Goal: Transaction & Acquisition: Purchase product/service

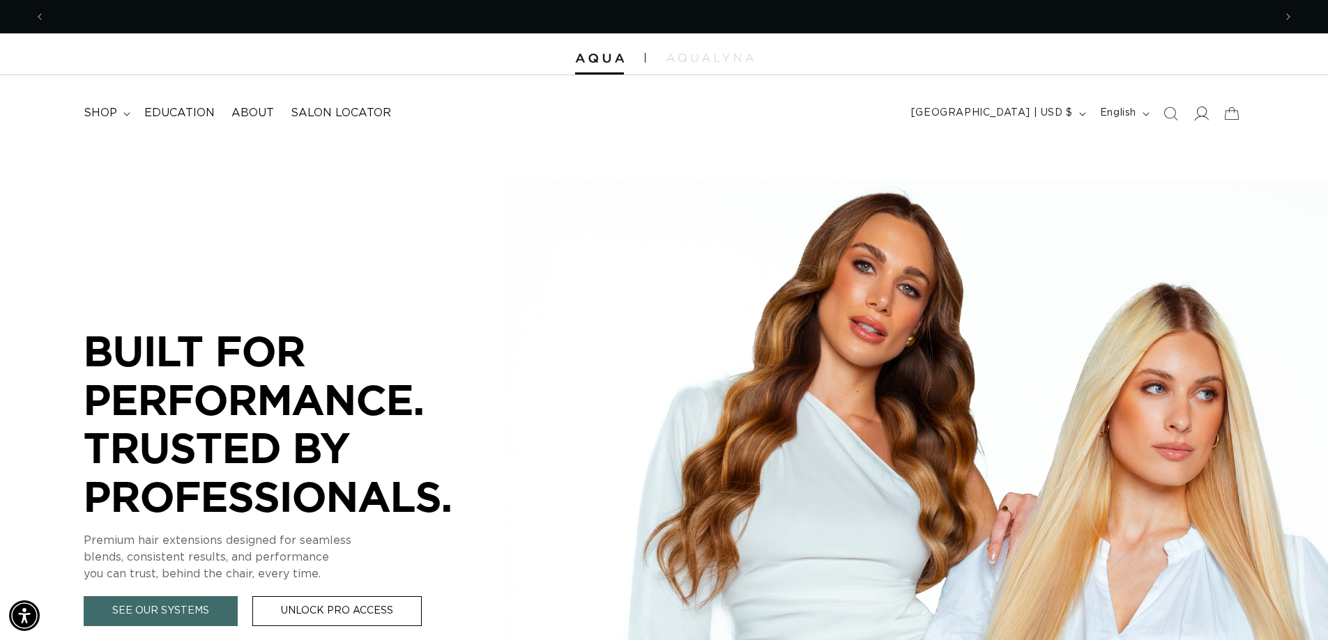
scroll to position [0, 1226]
click at [1199, 117] on icon at bounding box center [1200, 113] width 15 height 15
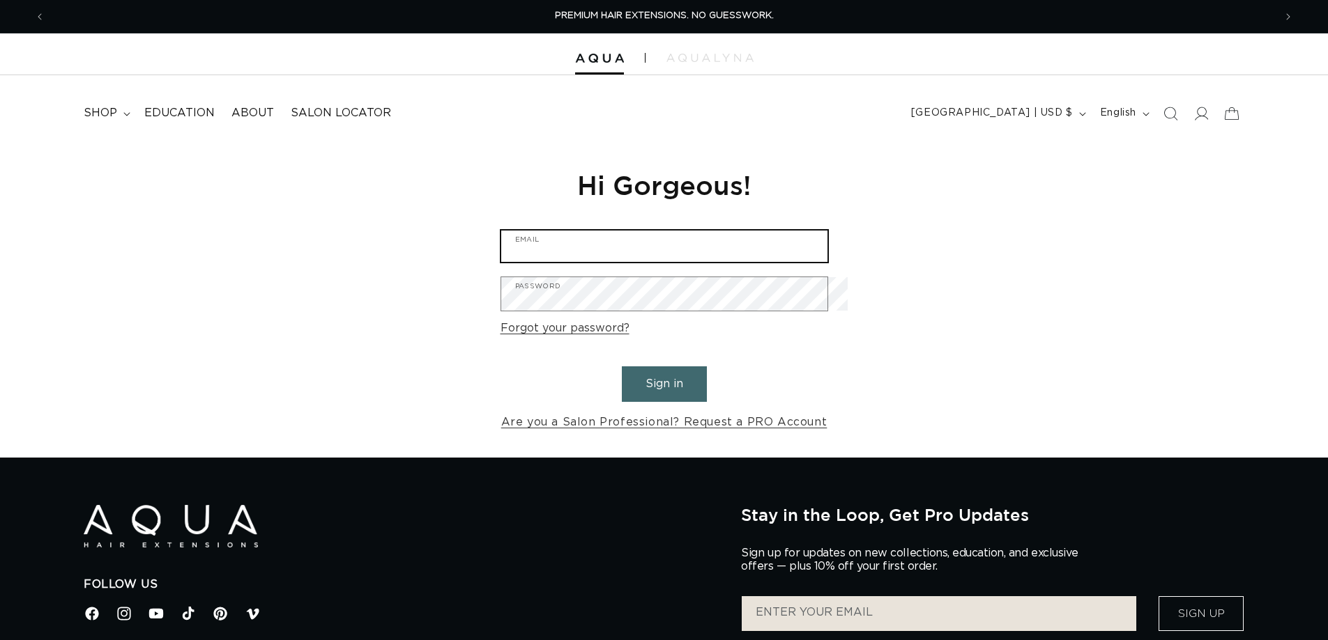
click at [579, 252] on input "Email" at bounding box center [664, 246] width 326 height 31
type input "tracy@inthevillage.com"
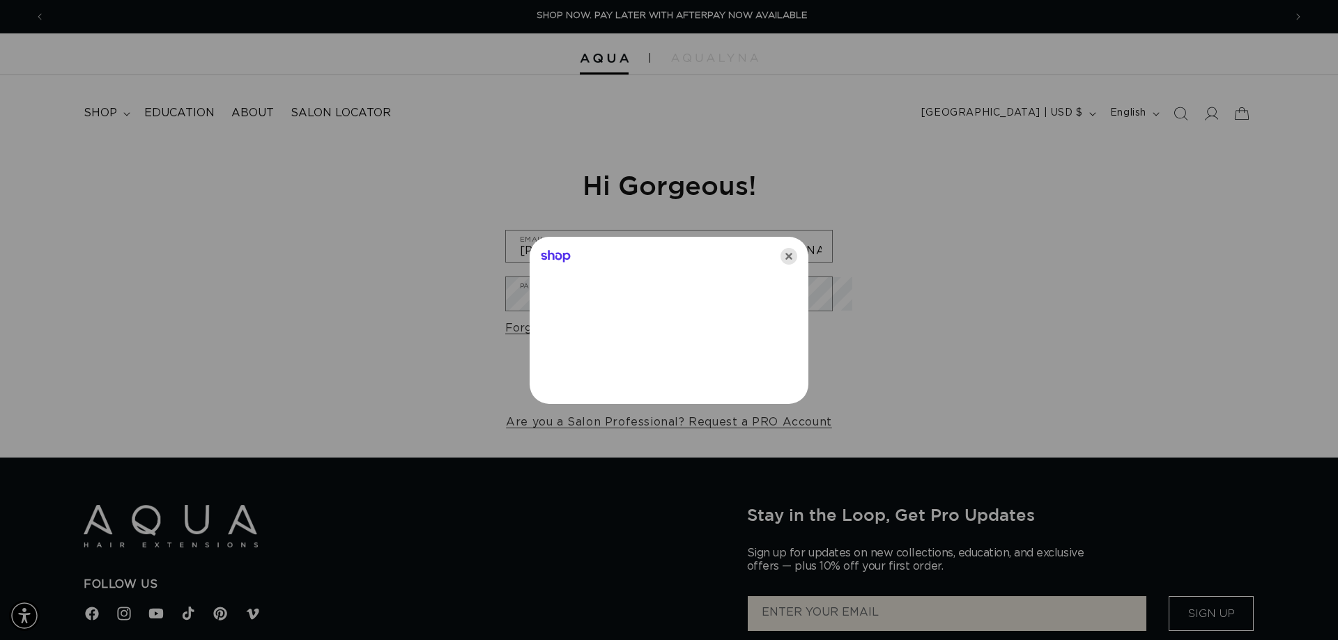
click at [797, 256] on icon "Close" at bounding box center [789, 256] width 17 height 17
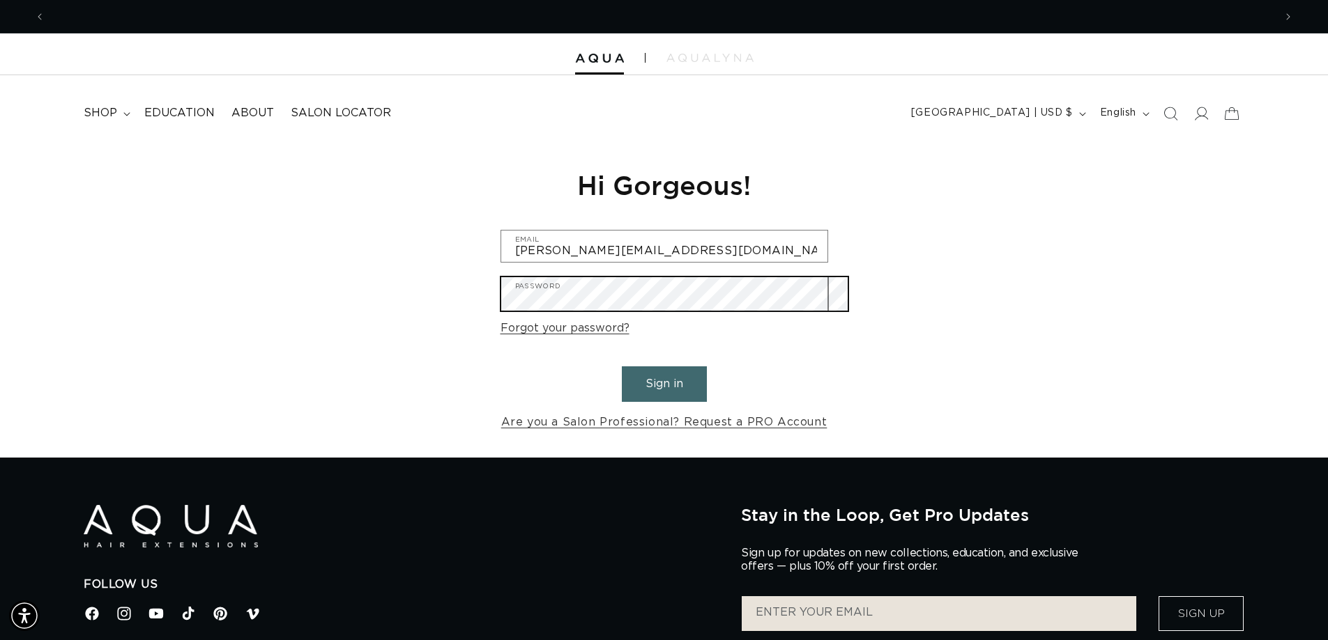
scroll to position [0, 1226]
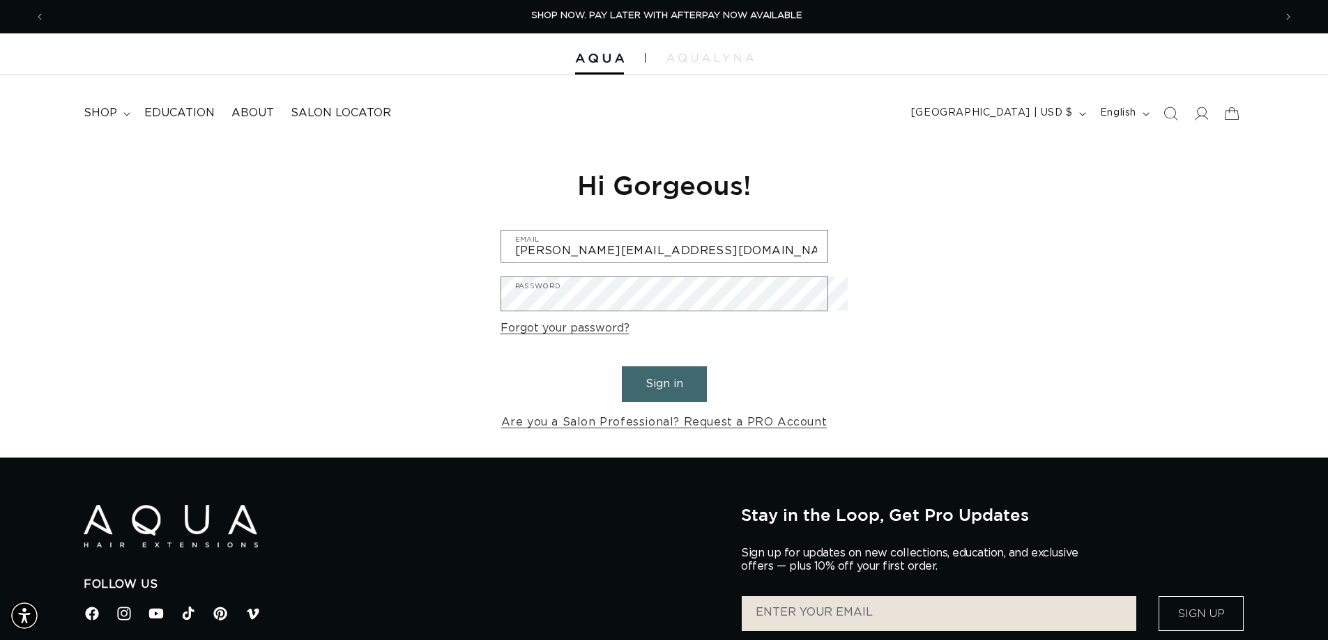
click at [656, 397] on button "Sign in" at bounding box center [664, 385] width 85 height 36
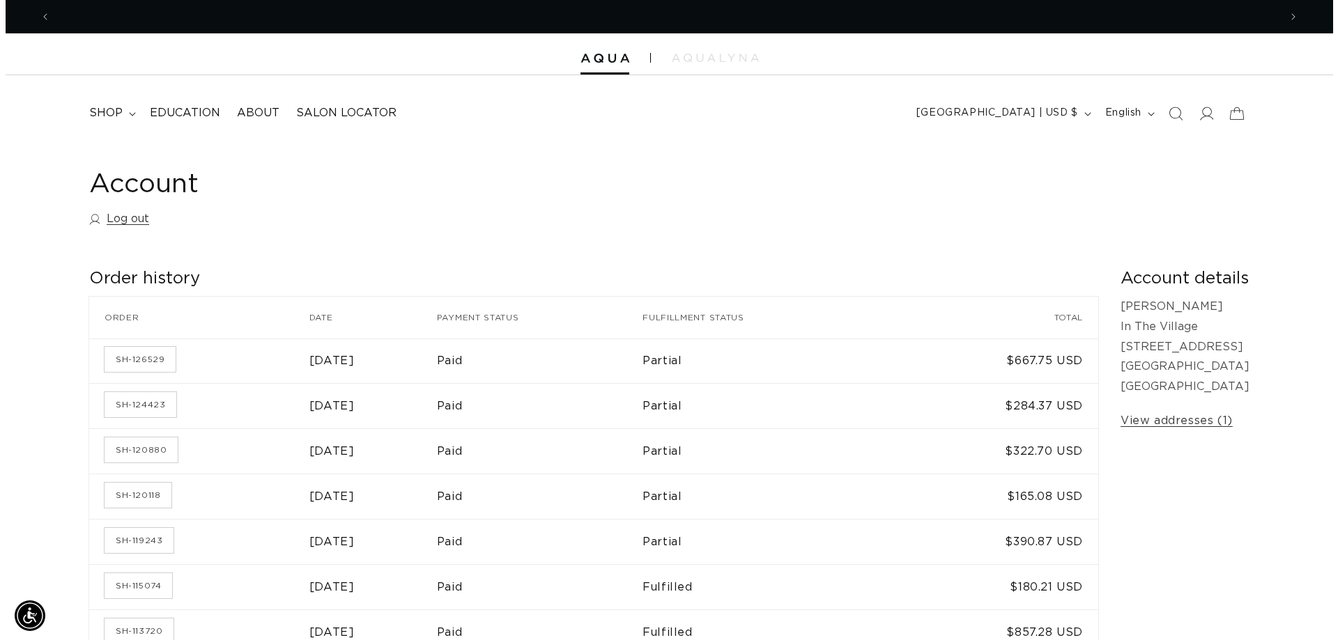
scroll to position [0, 1226]
click at [1224, 114] on icon at bounding box center [1231, 113] width 15 height 13
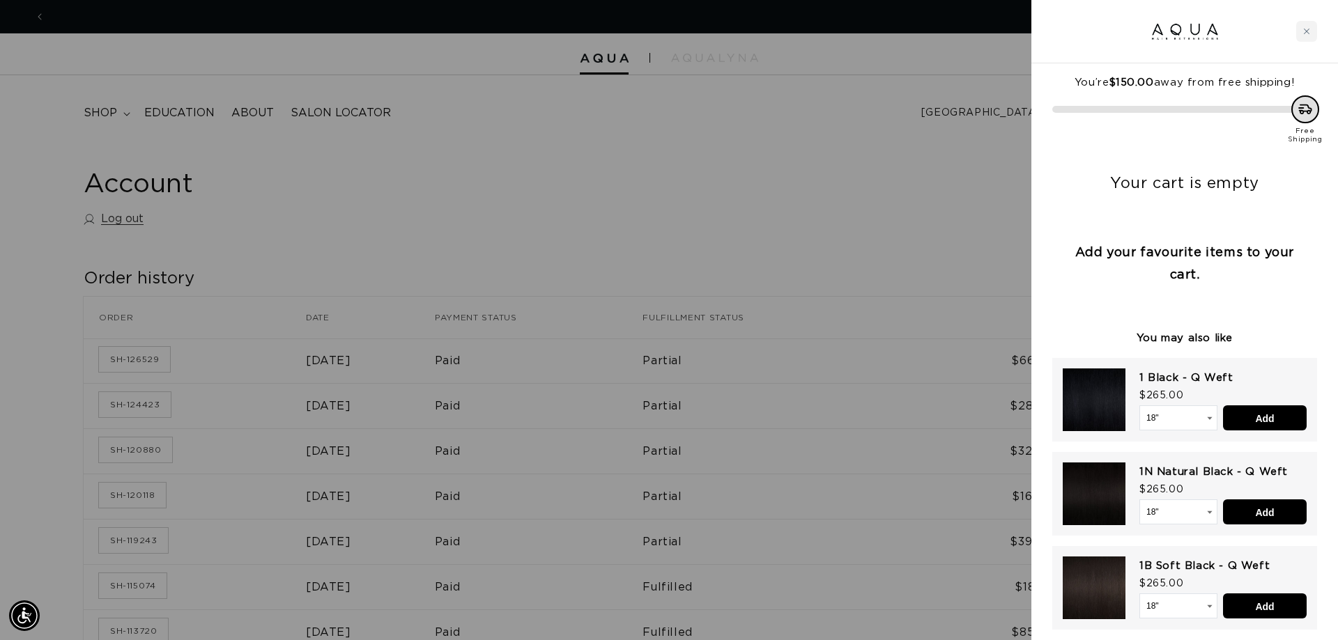
scroll to position [0, 0]
click at [726, 186] on div at bounding box center [669, 320] width 1338 height 640
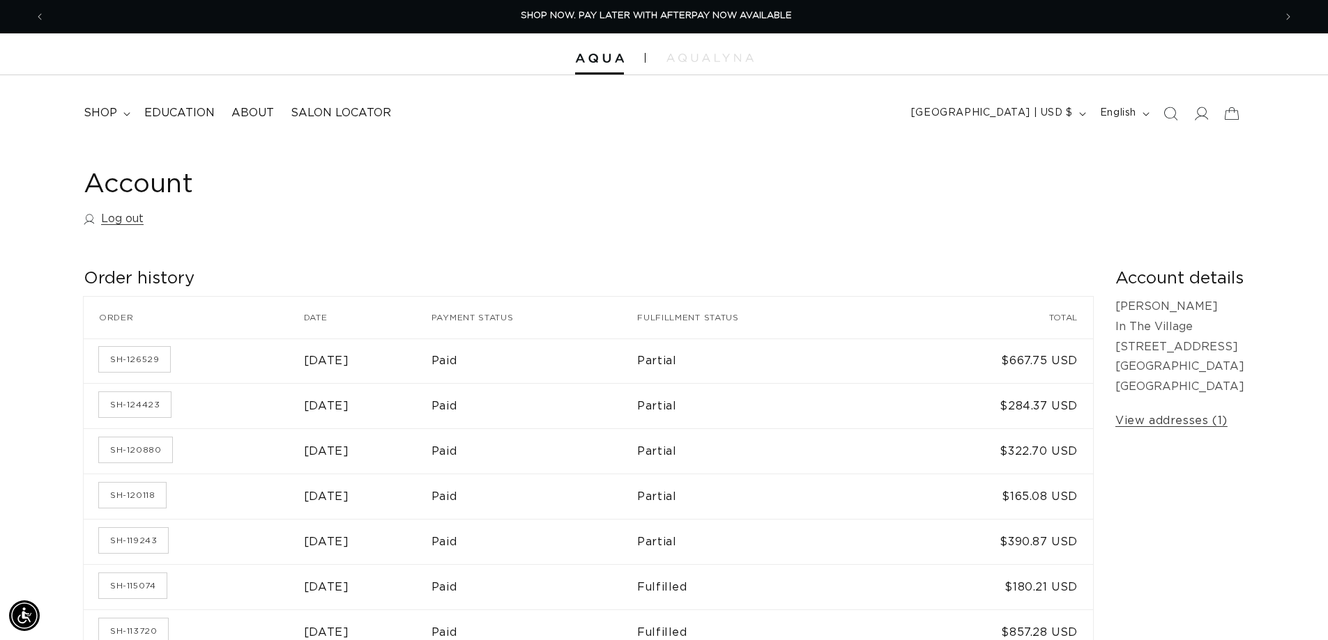
scroll to position [0, 1226]
click at [107, 114] on span "shop" at bounding box center [100, 113] width 33 height 15
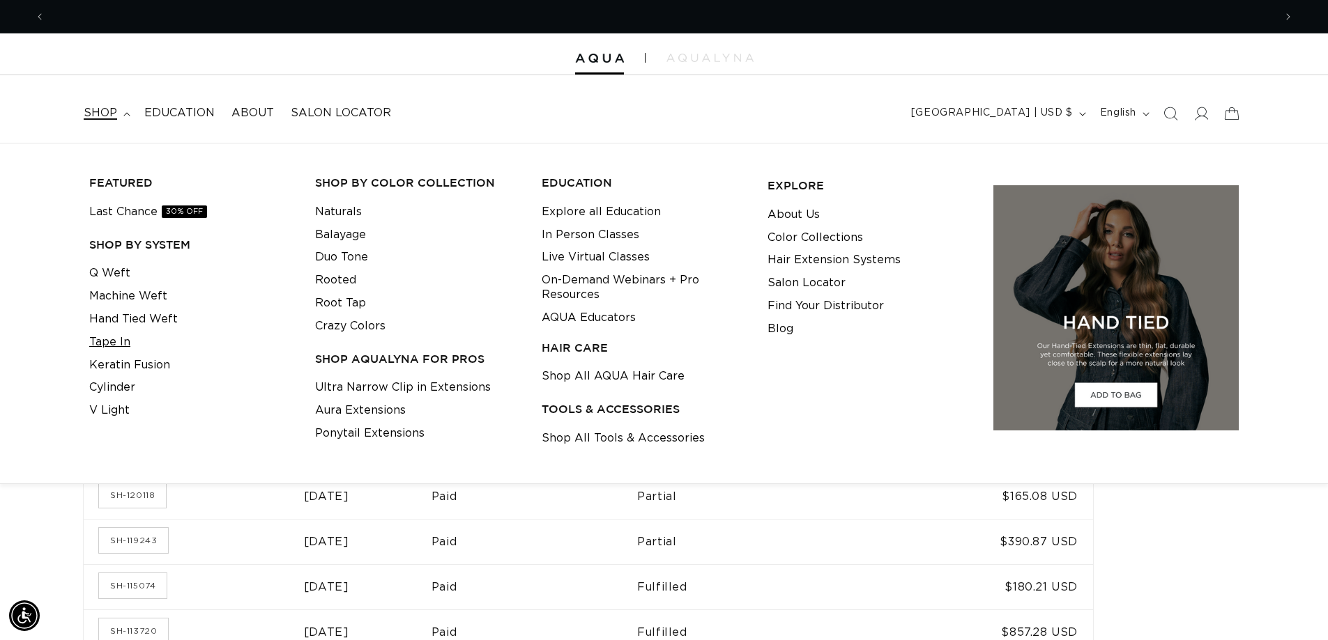
click at [113, 344] on link "Tape In" at bounding box center [109, 342] width 41 height 23
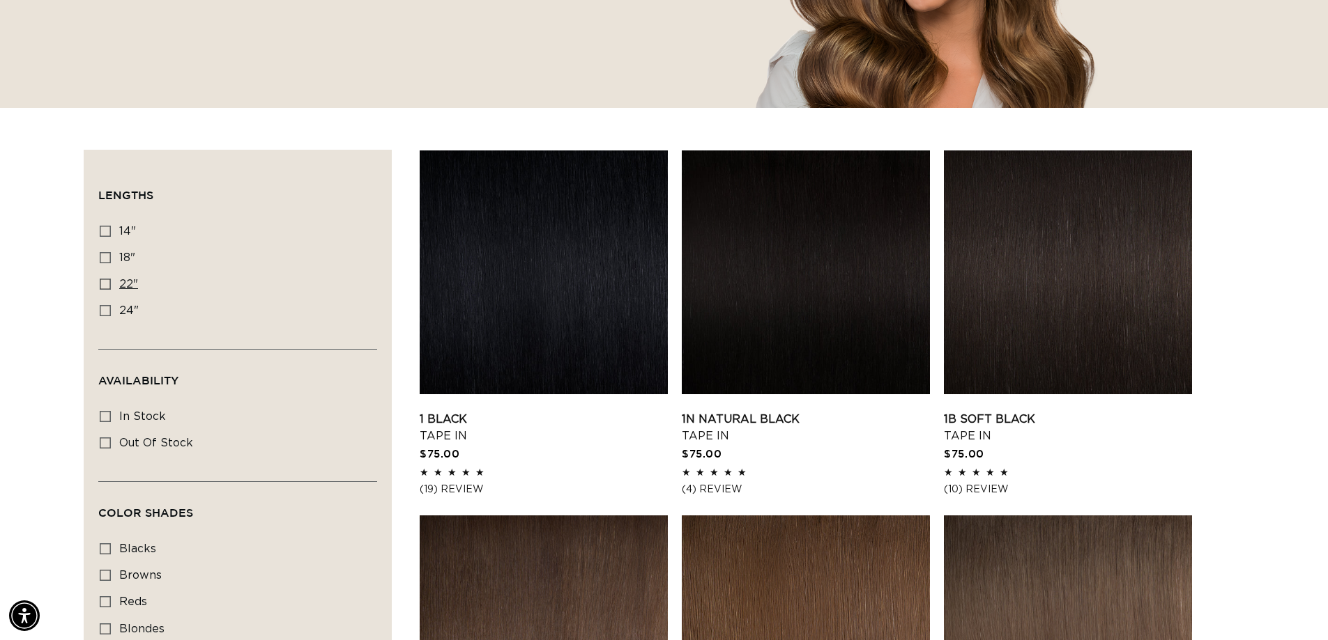
scroll to position [0, 1226]
click at [109, 290] on icon at bounding box center [105, 284] width 11 height 11
click at [109, 290] on input "22" 22" (37 products)" at bounding box center [105, 284] width 11 height 11
checkbox input "true"
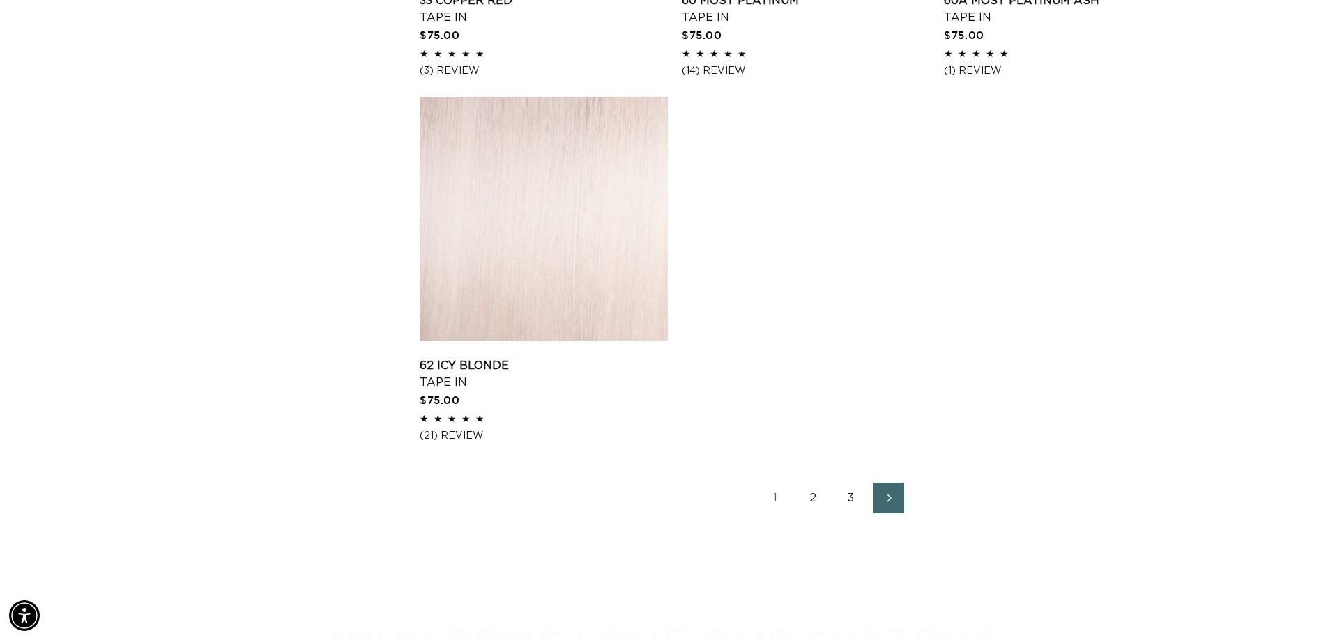
scroll to position [2230, 0]
click at [823, 512] on link "2" at bounding box center [813, 497] width 31 height 31
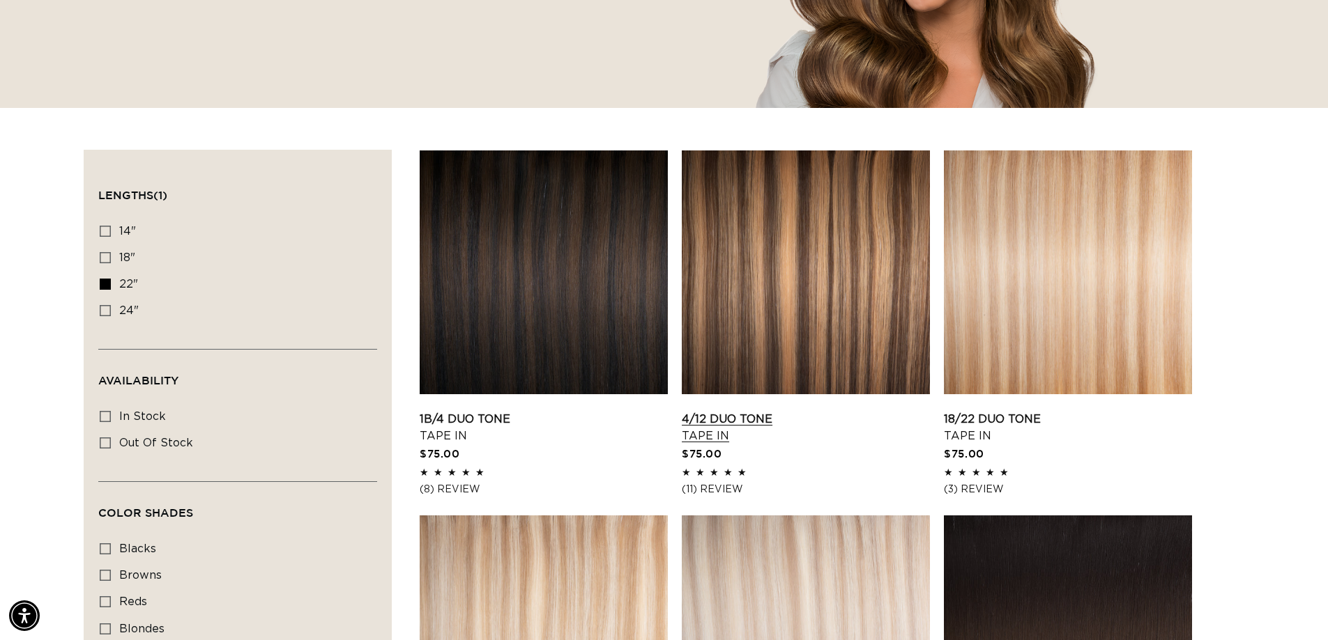
scroll to position [0, 1226]
click at [801, 411] on link "4/12 Duo Tone Tape In" at bounding box center [806, 427] width 248 height 33
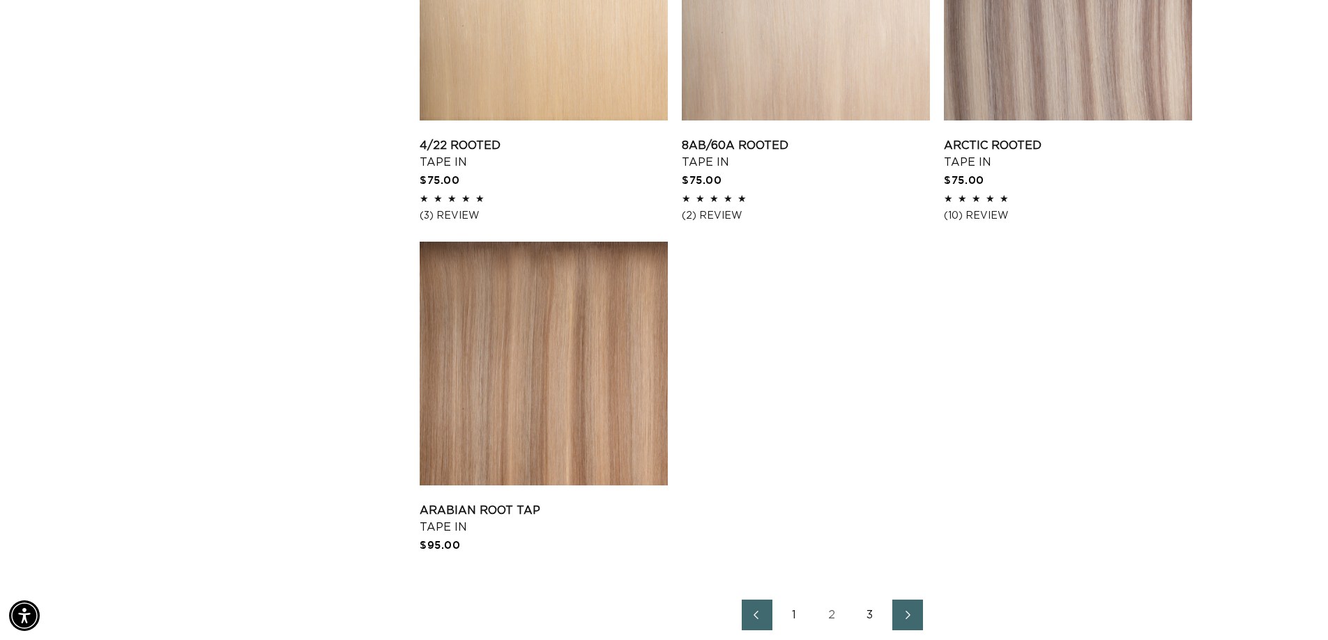
scroll to position [2160, 0]
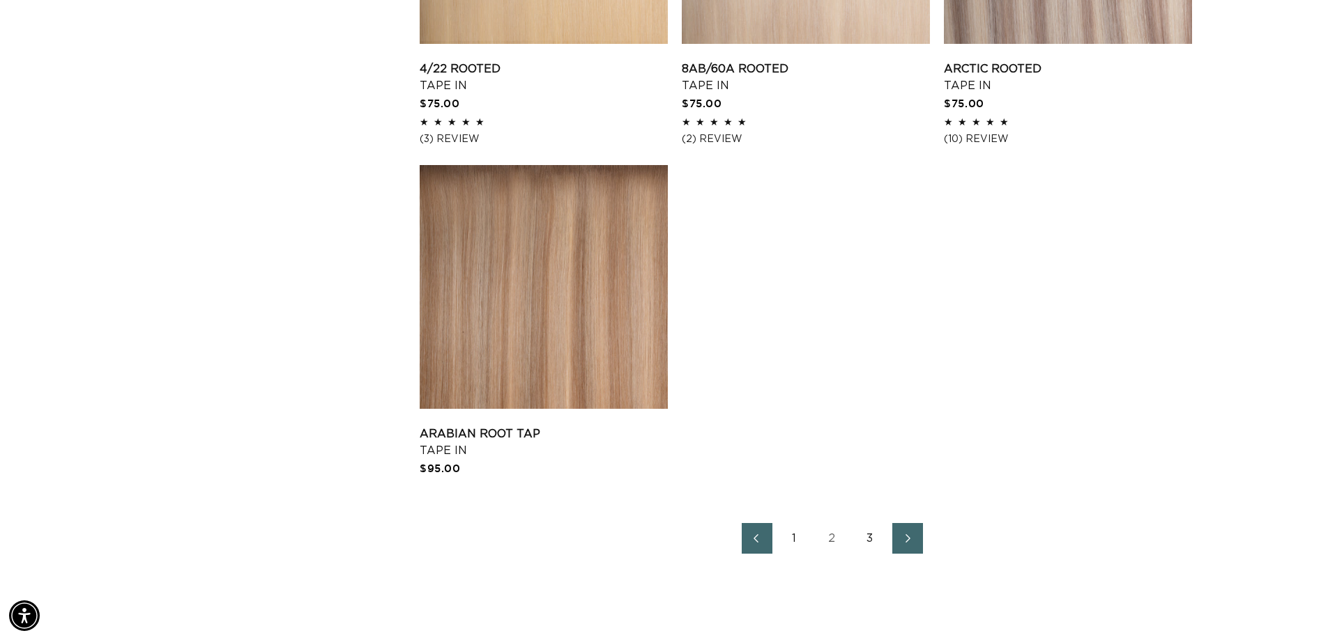
click at [883, 554] on link "3" at bounding box center [869, 538] width 31 height 31
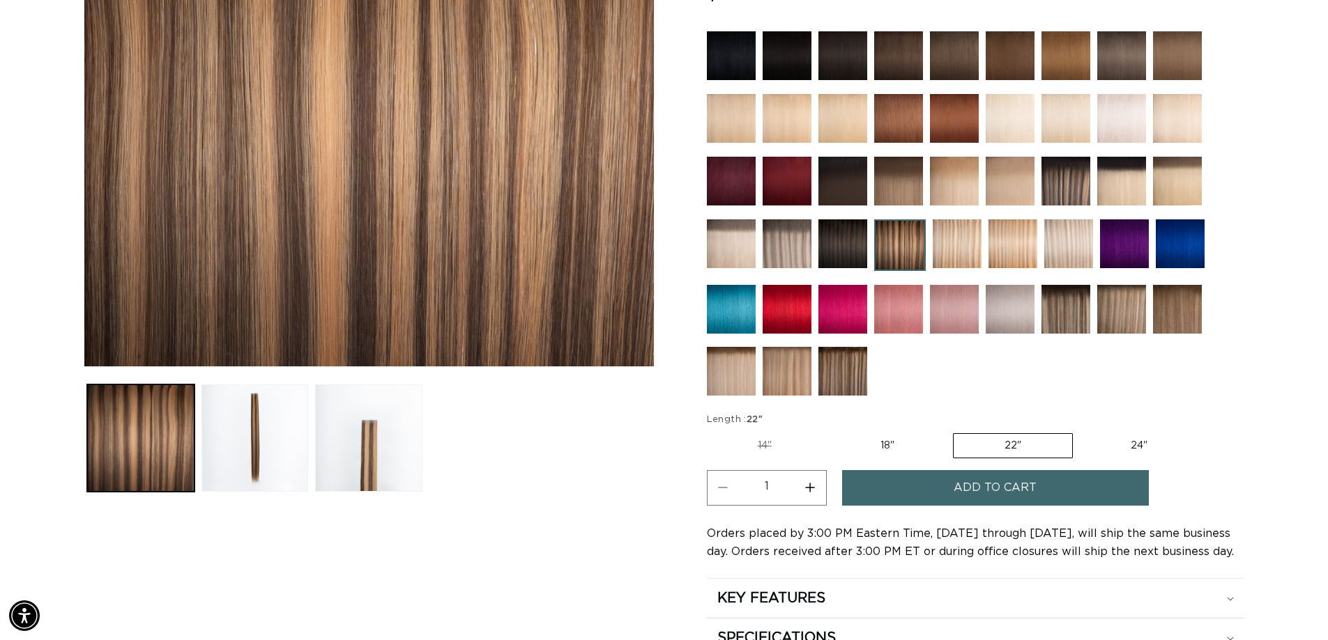
scroll to position [0, 1226]
click at [819, 502] on button "Increase quantity for 4/12 Duo Tone - Tape In" at bounding box center [809, 488] width 31 height 36
type input "3"
click at [988, 501] on span "Add to cart" at bounding box center [994, 488] width 83 height 36
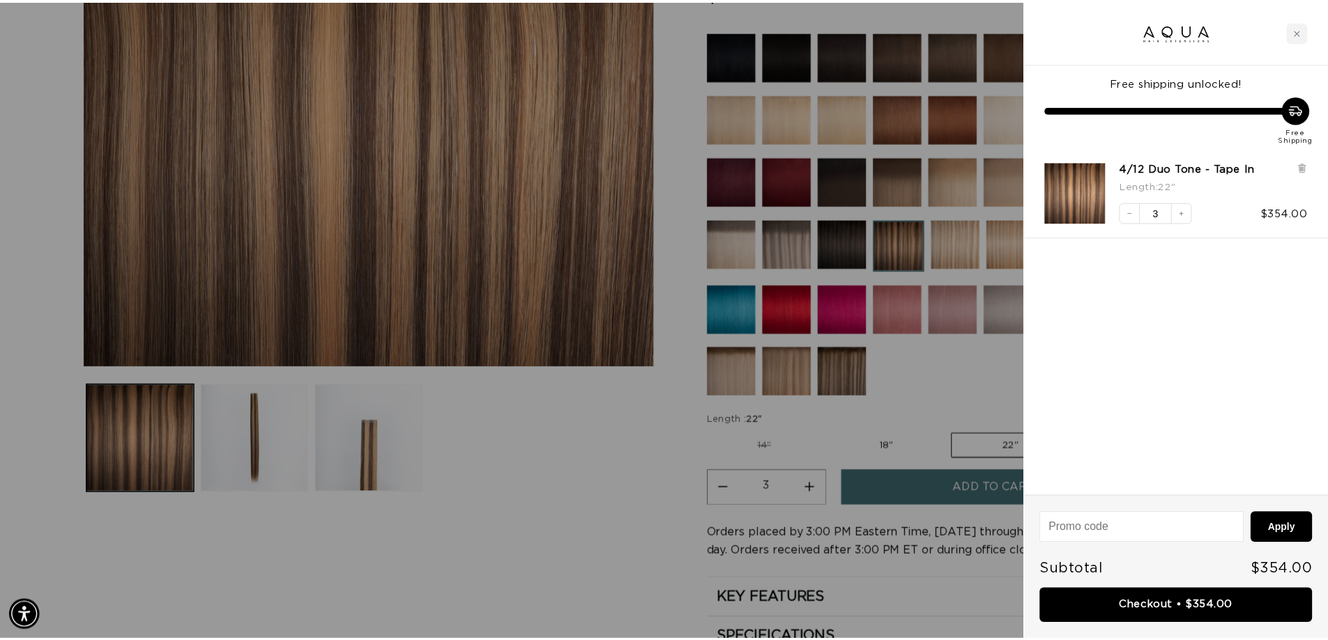
scroll to position [0, 1236]
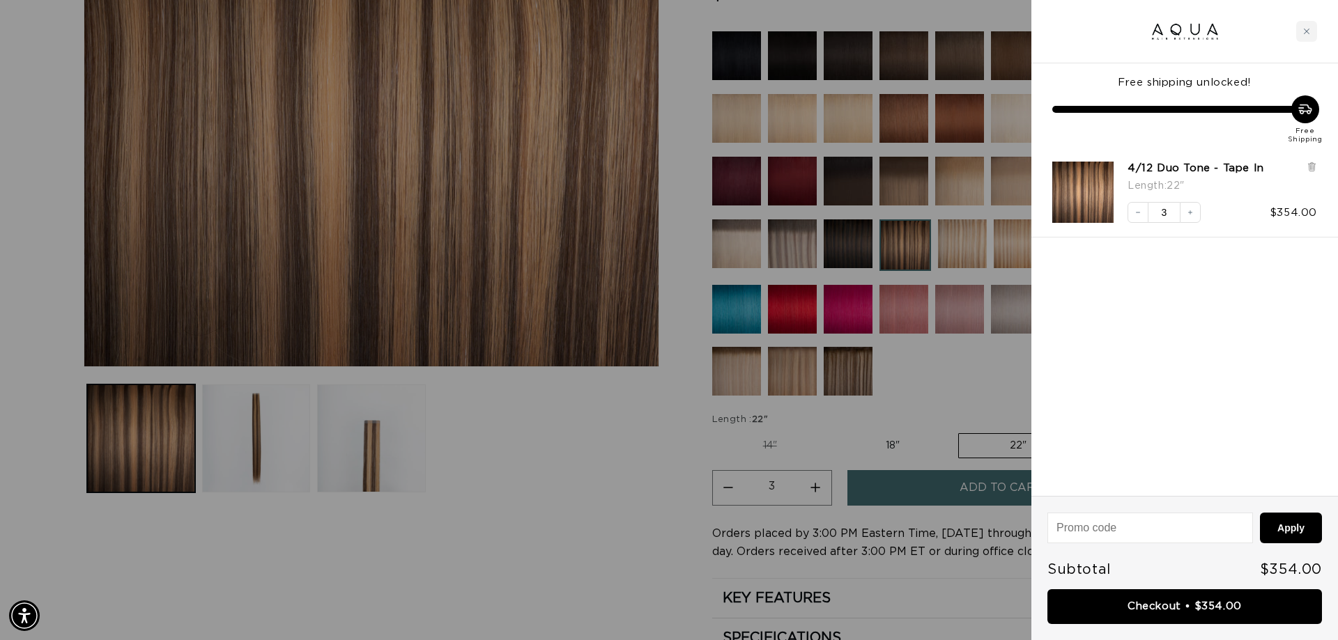
click at [549, 453] on div at bounding box center [669, 320] width 1338 height 640
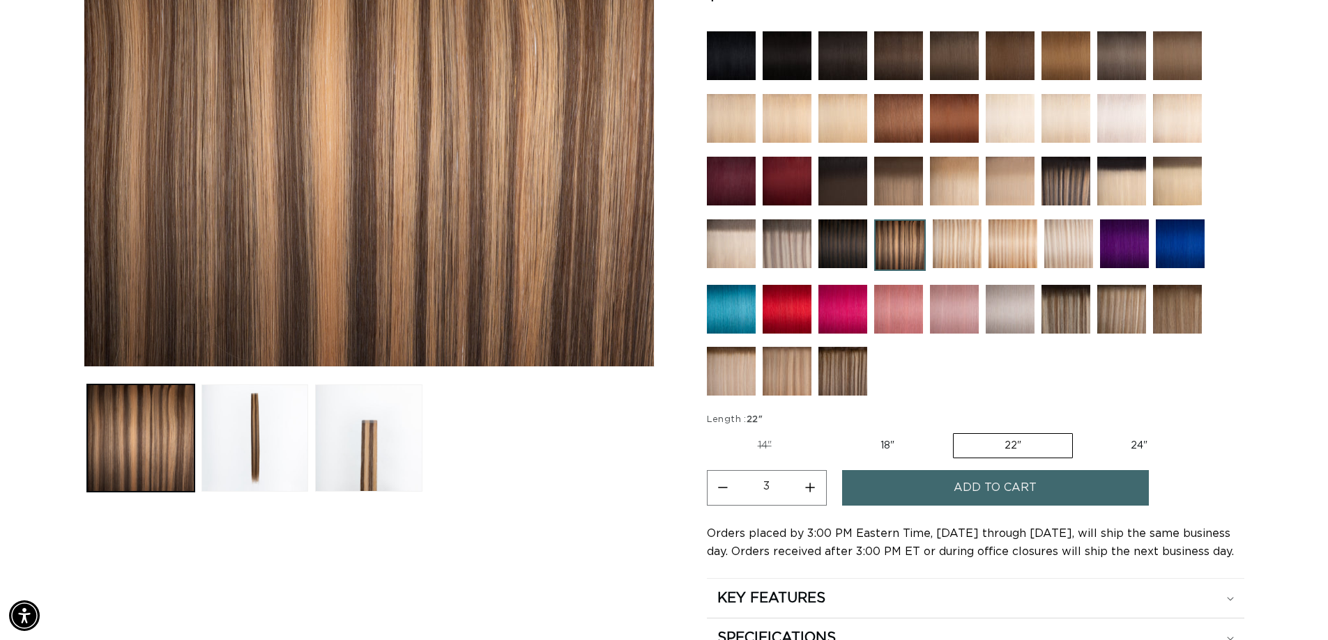
scroll to position [0, 2451]
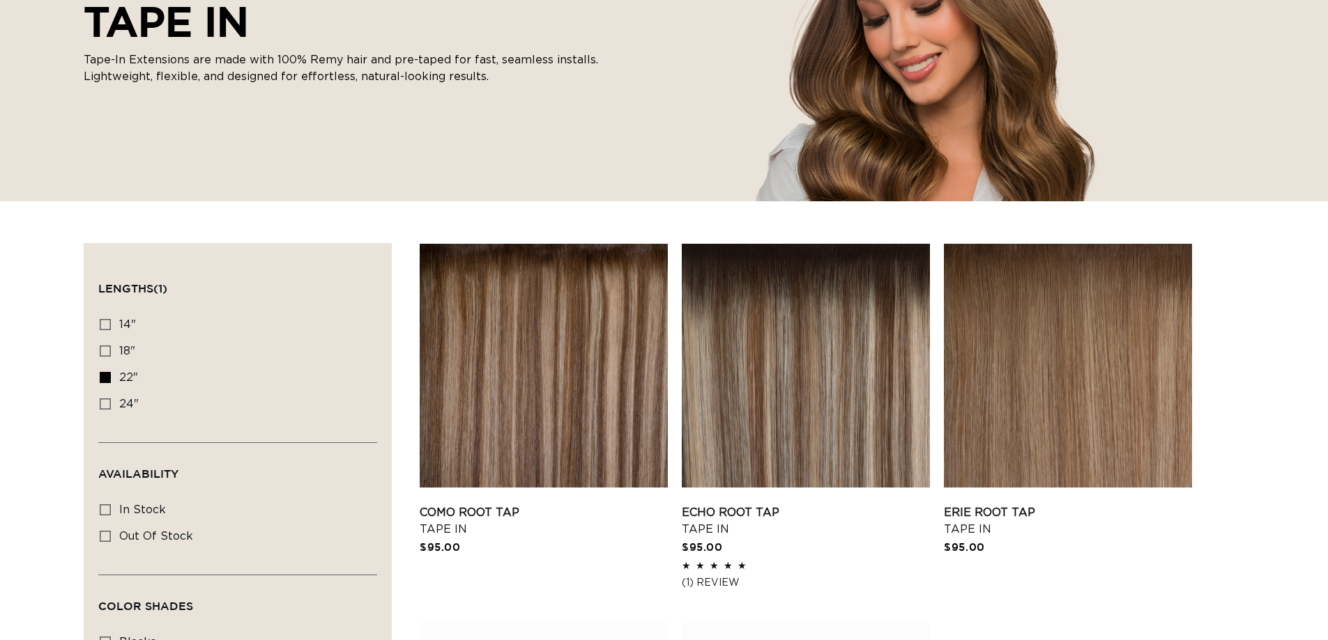
scroll to position [279, 0]
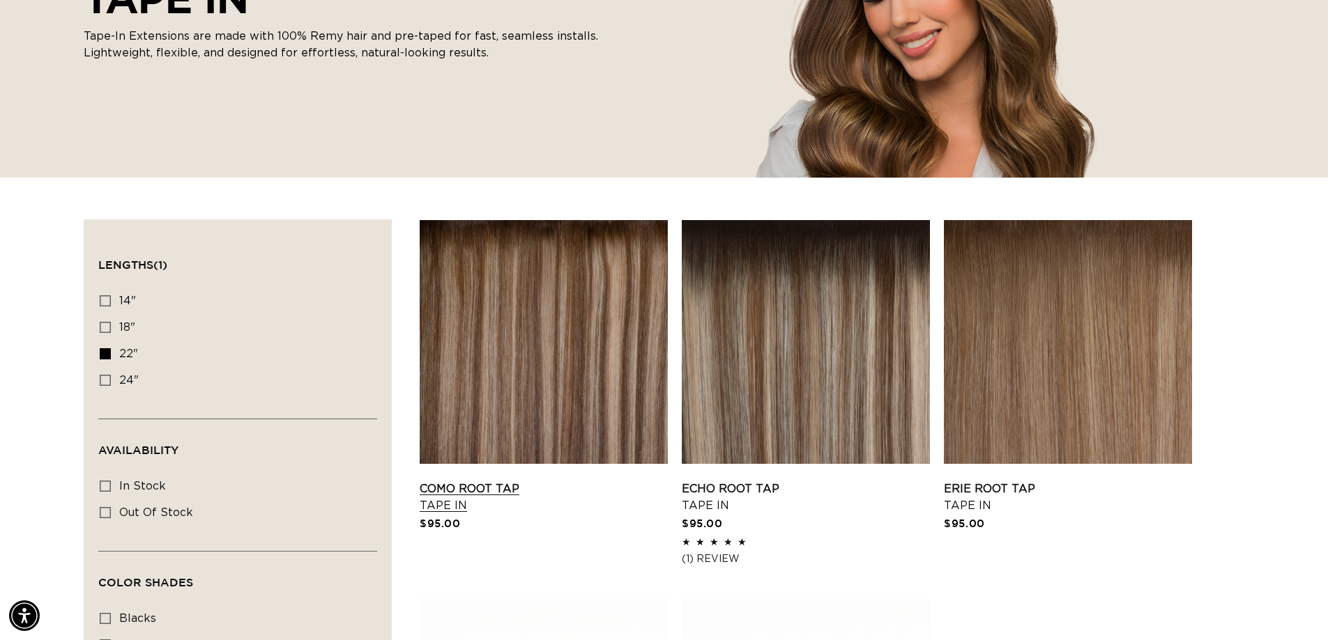
click at [512, 481] on link "Como Root Tap Tape In" at bounding box center [544, 497] width 248 height 33
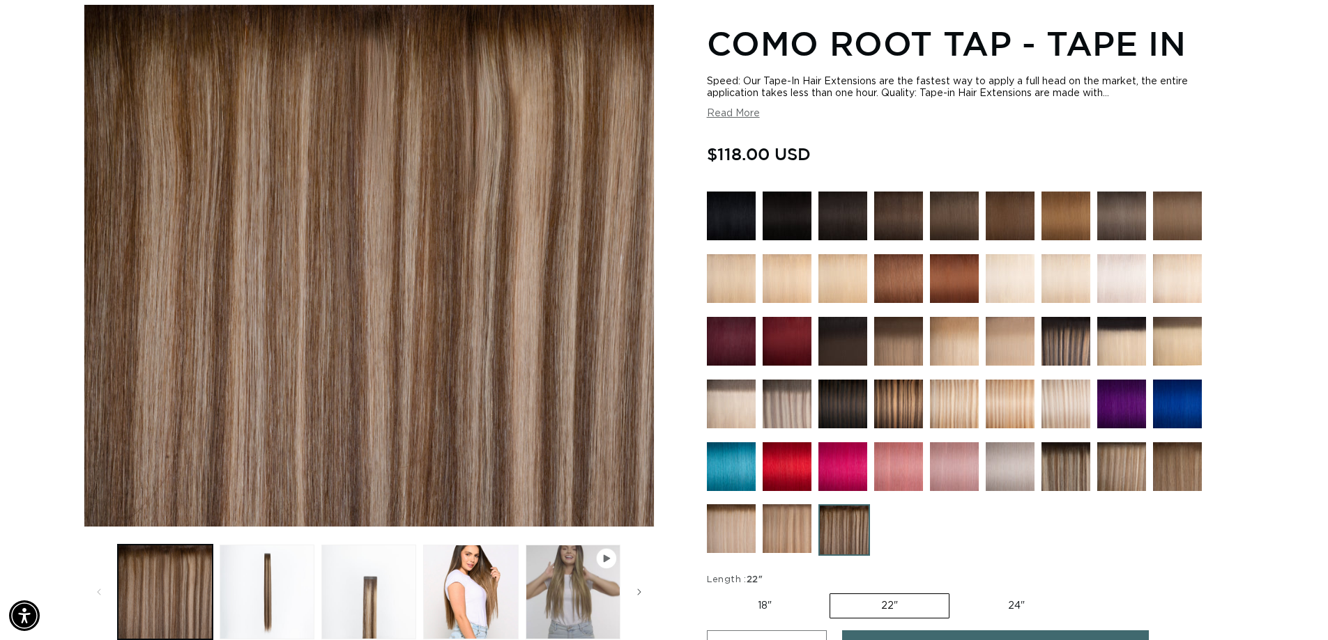
scroll to position [279, 0]
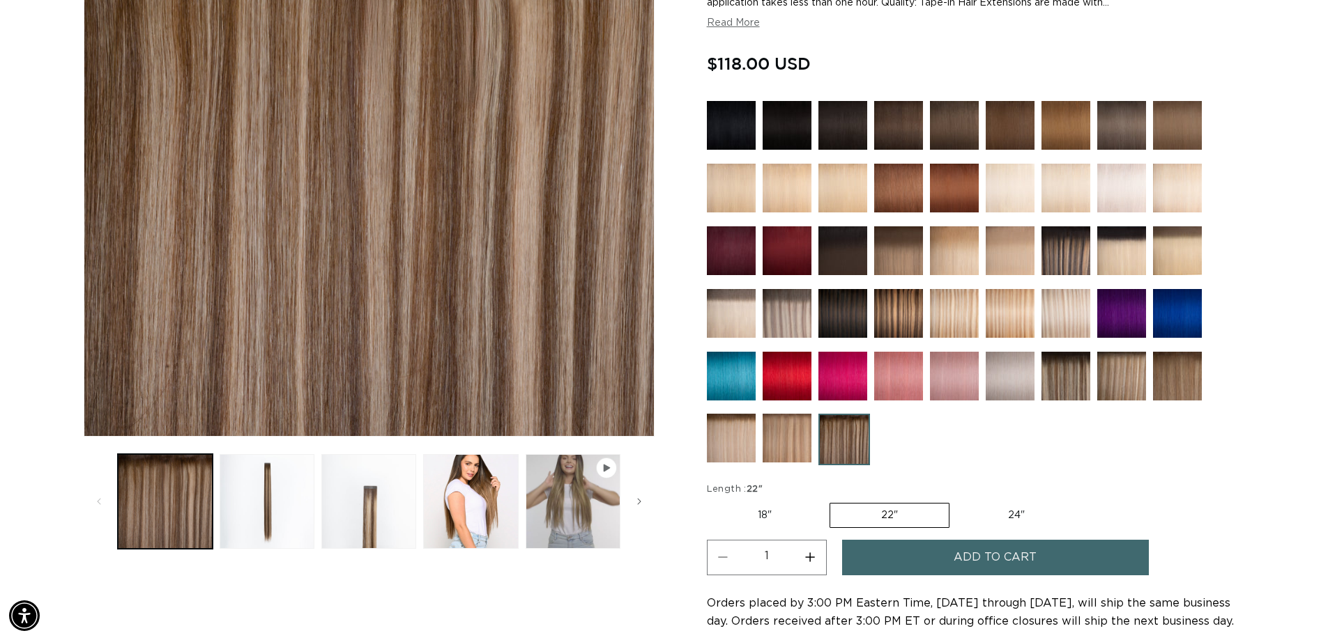
click at [813, 574] on button "Increase quantity for Como Root Tap - Tape In" at bounding box center [809, 558] width 31 height 36
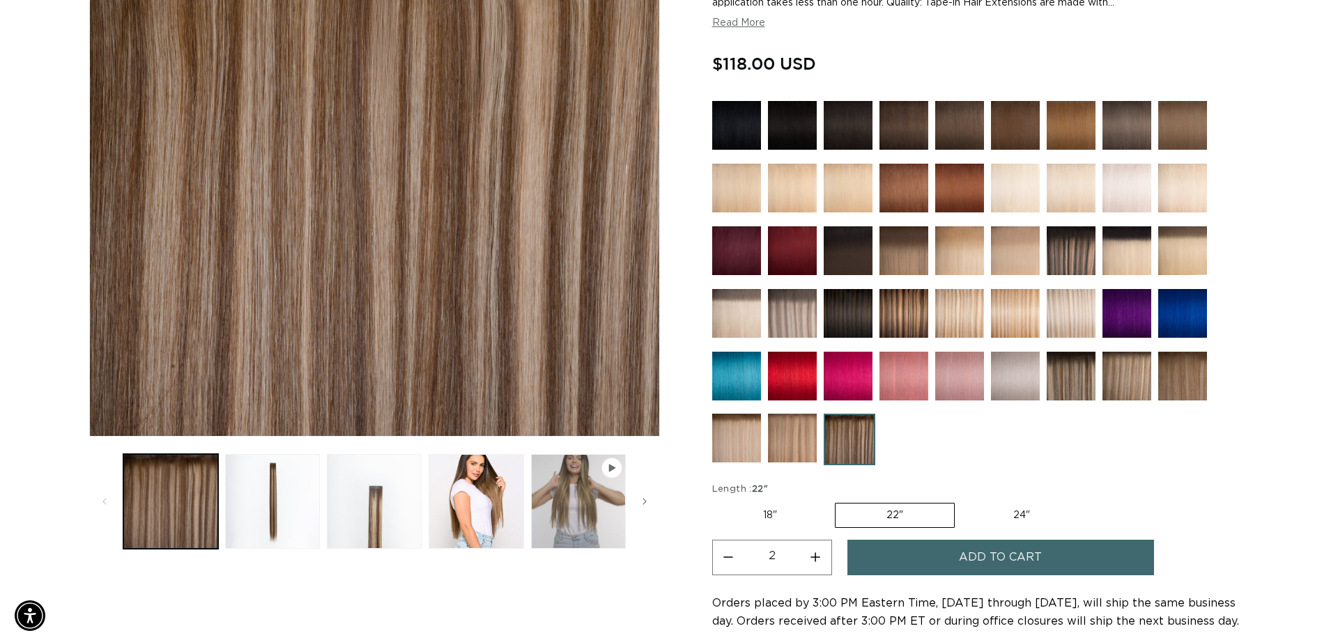
scroll to position [0, 1226]
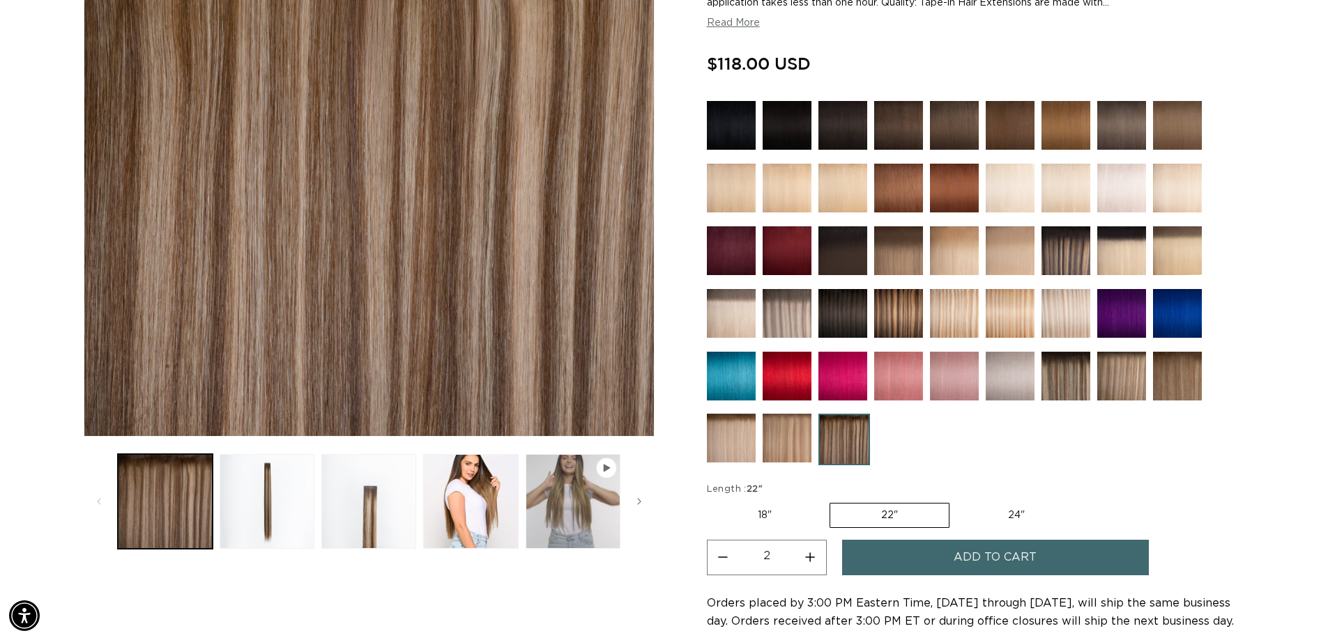
click at [813, 574] on button "Increase quantity for Como Root Tap - Tape In" at bounding box center [809, 558] width 31 height 36
type input "3"
click at [1036, 568] on span "Add to cart" at bounding box center [994, 558] width 83 height 36
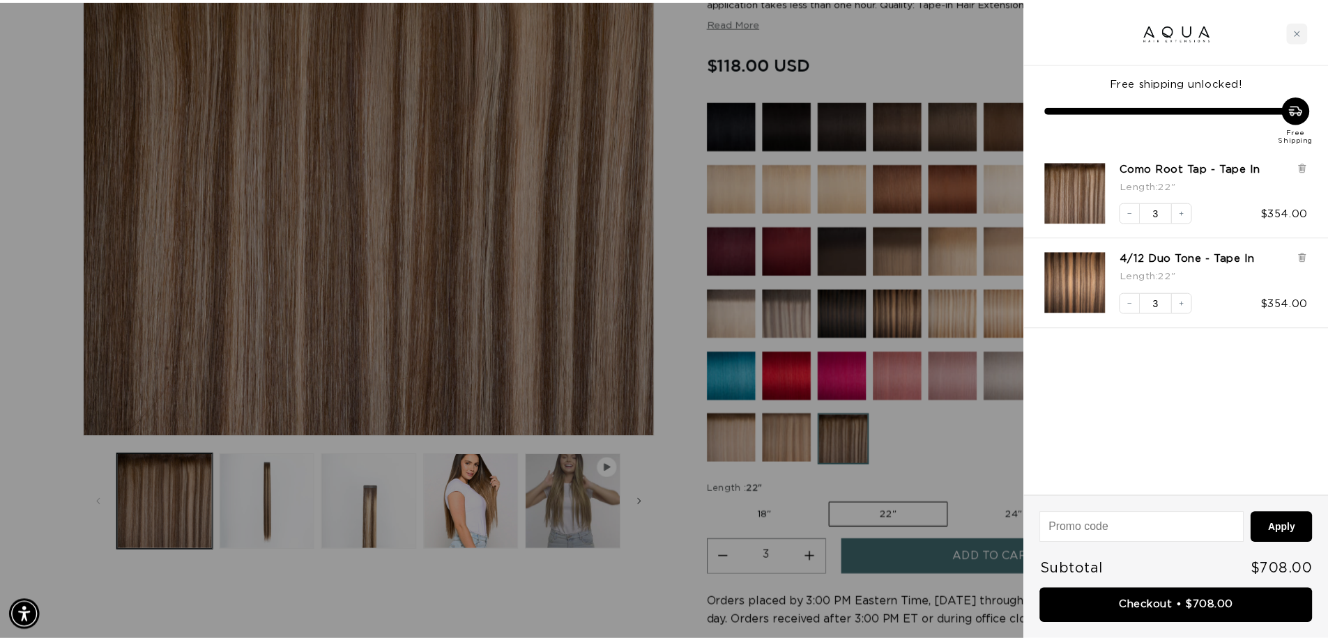
scroll to position [0, 0]
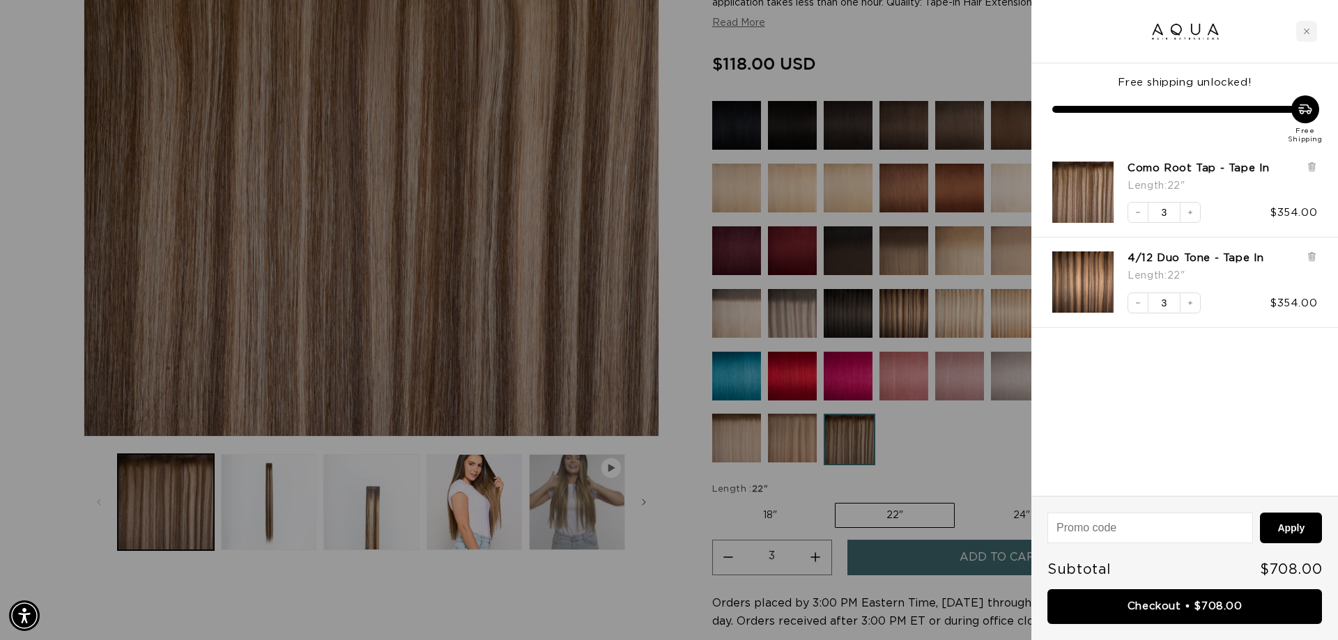
click at [680, 466] on div at bounding box center [669, 320] width 1338 height 640
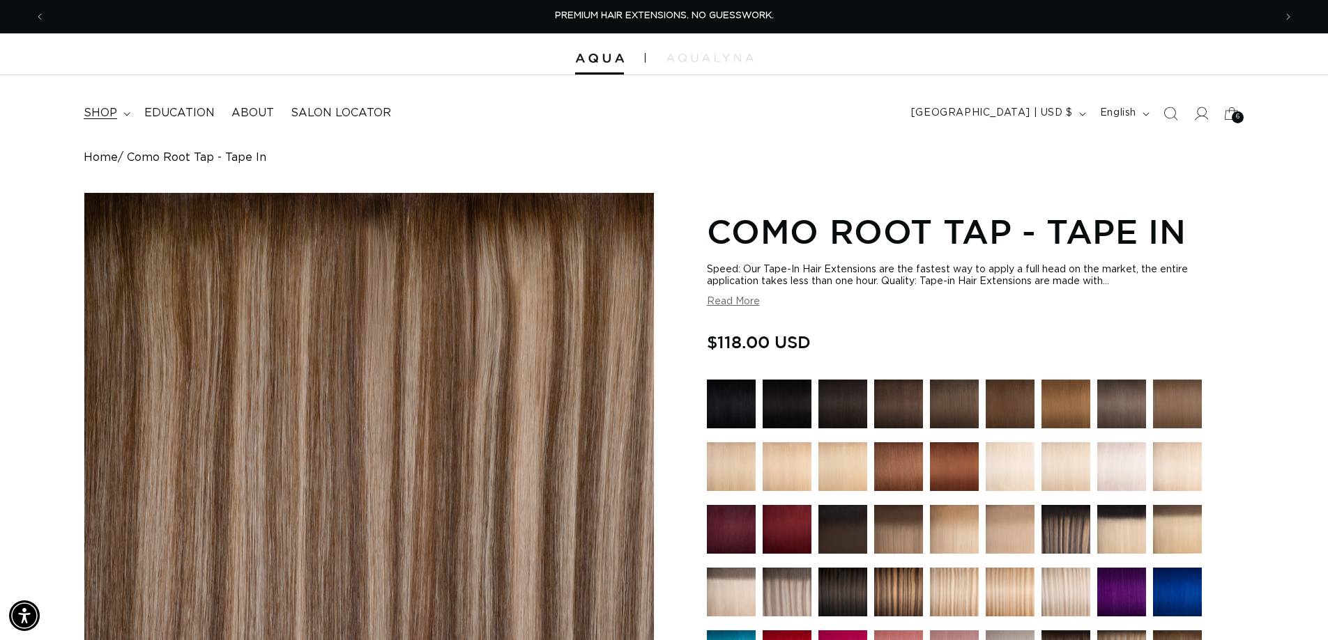
click at [107, 116] on span "shop" at bounding box center [100, 113] width 33 height 15
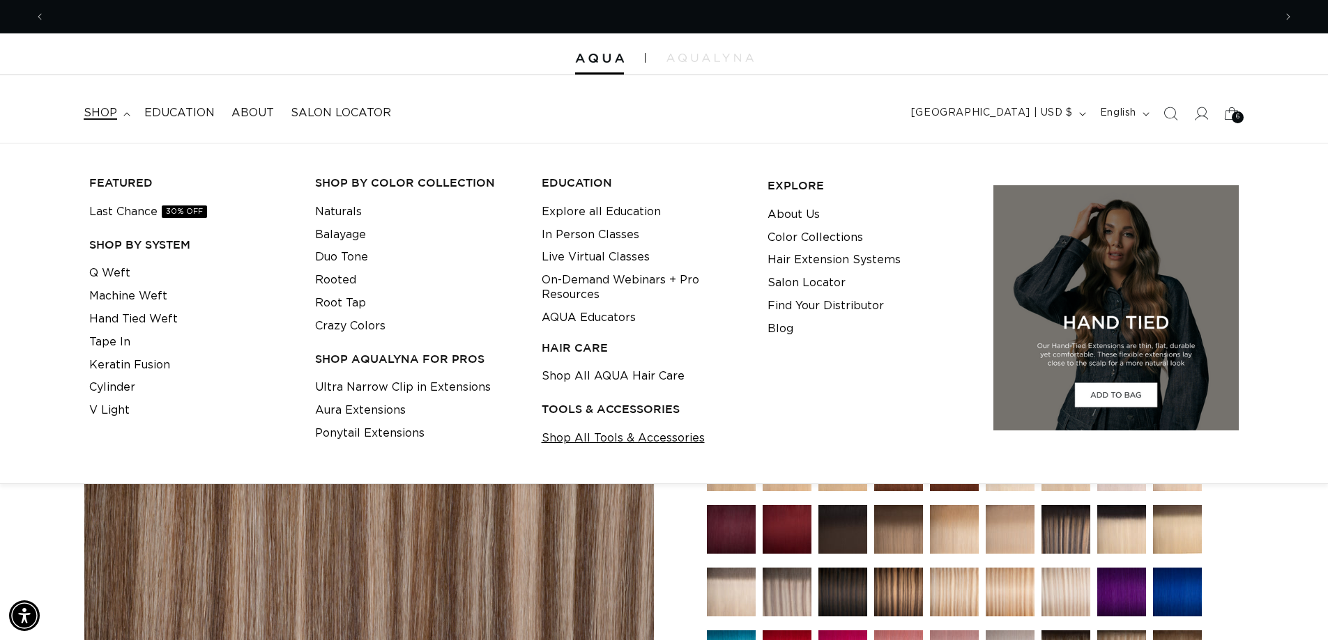
scroll to position [0, 2451]
click at [569, 449] on link "Shop All Tools & Accessories" at bounding box center [622, 438] width 163 height 23
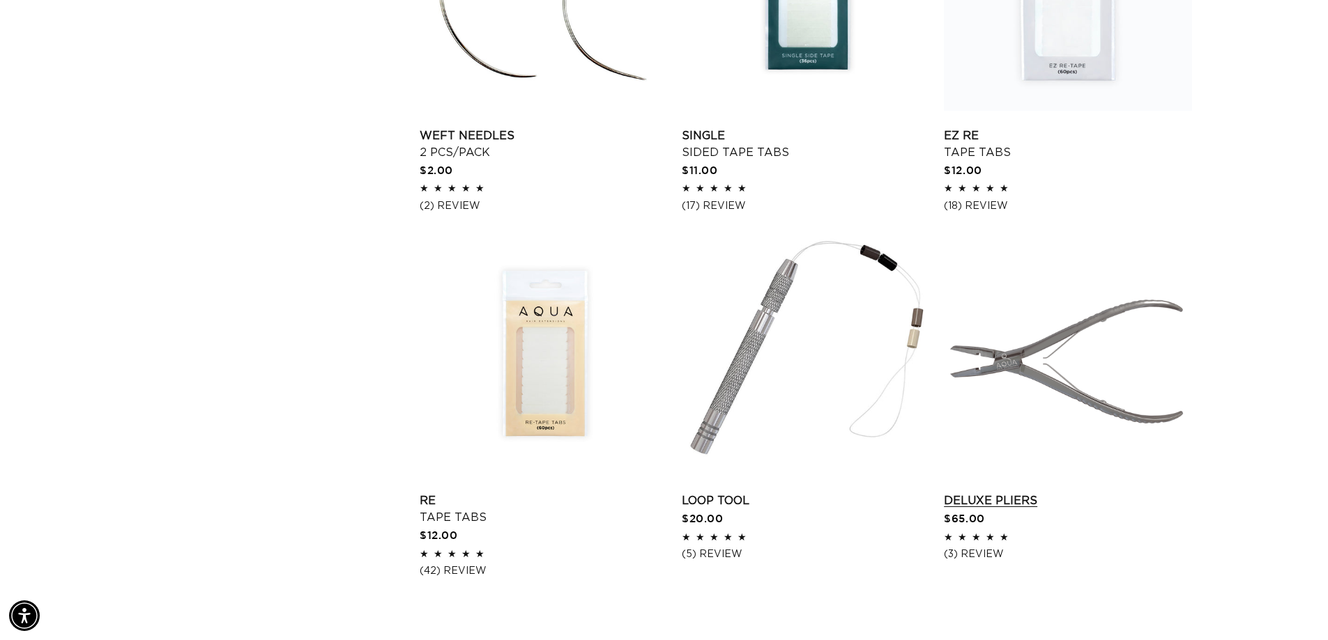
scroll to position [1742, 0]
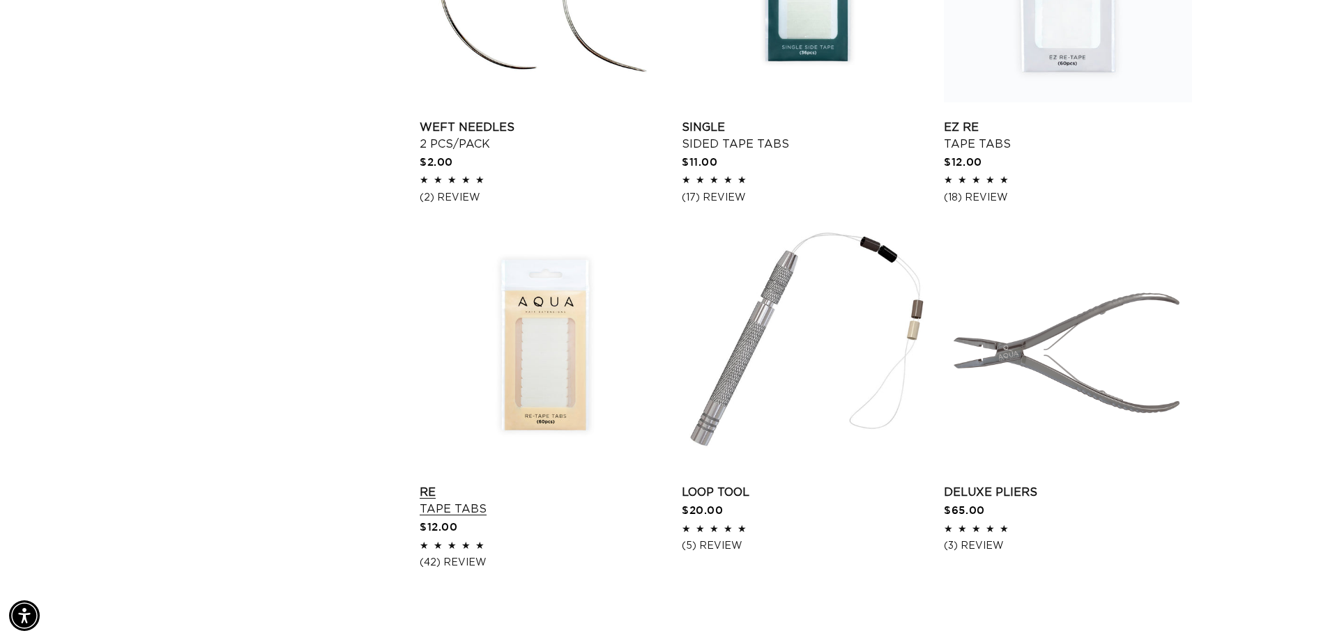
click at [565, 484] on link "Re Tape Tabs" at bounding box center [544, 500] width 248 height 33
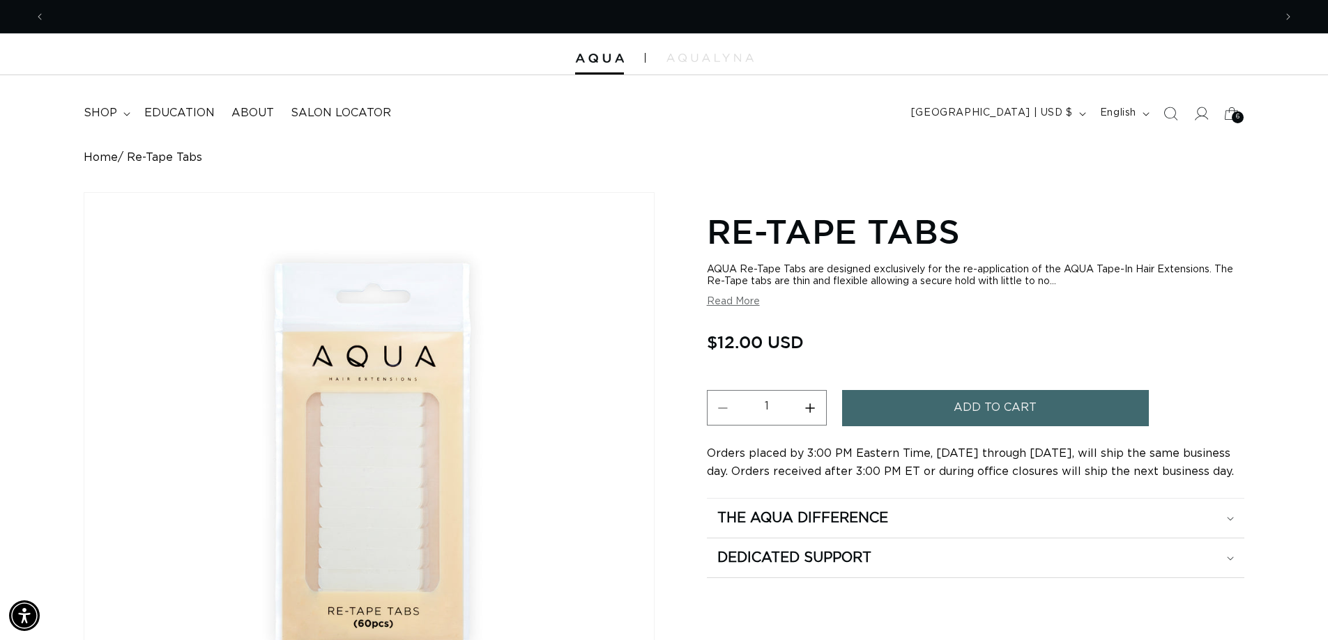
scroll to position [0, 2451]
click at [822, 414] on button "Increase quantity for Re-Tape Tabs" at bounding box center [809, 408] width 31 height 36
click at [824, 413] on button "Increase quantity for Re-Tape Tabs" at bounding box center [809, 408] width 31 height 36
click at [824, 414] on button "Increase quantity for Re-Tape Tabs" at bounding box center [809, 408] width 31 height 36
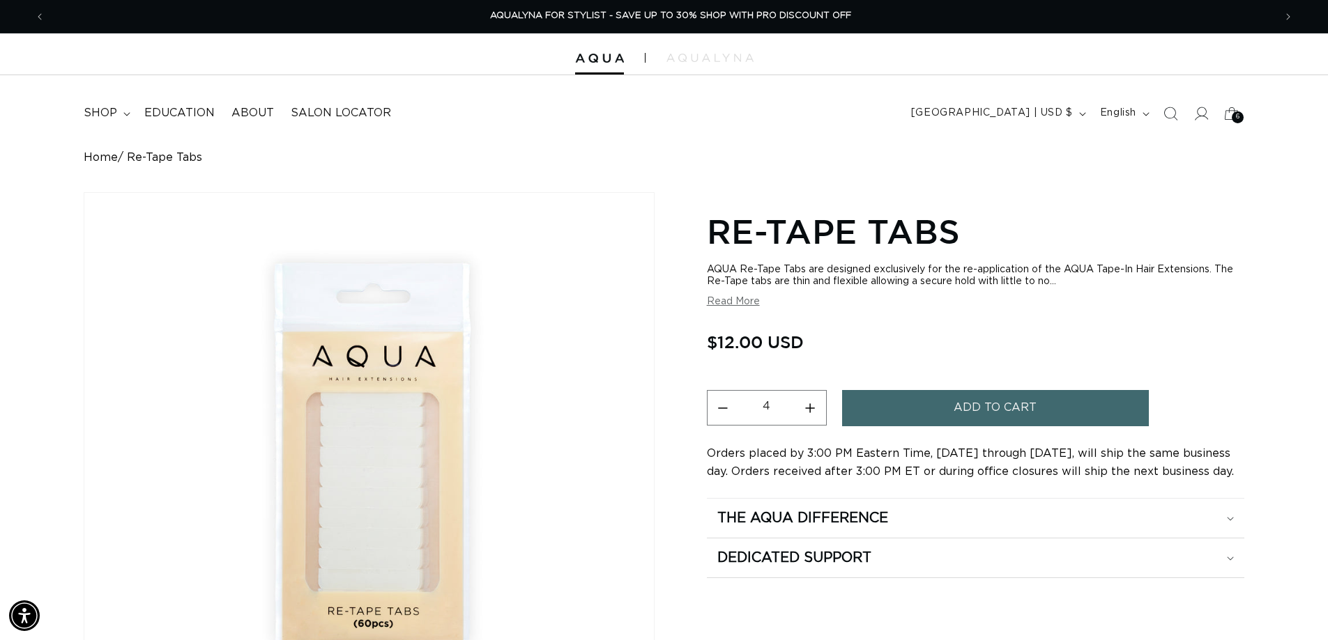
type input "5"
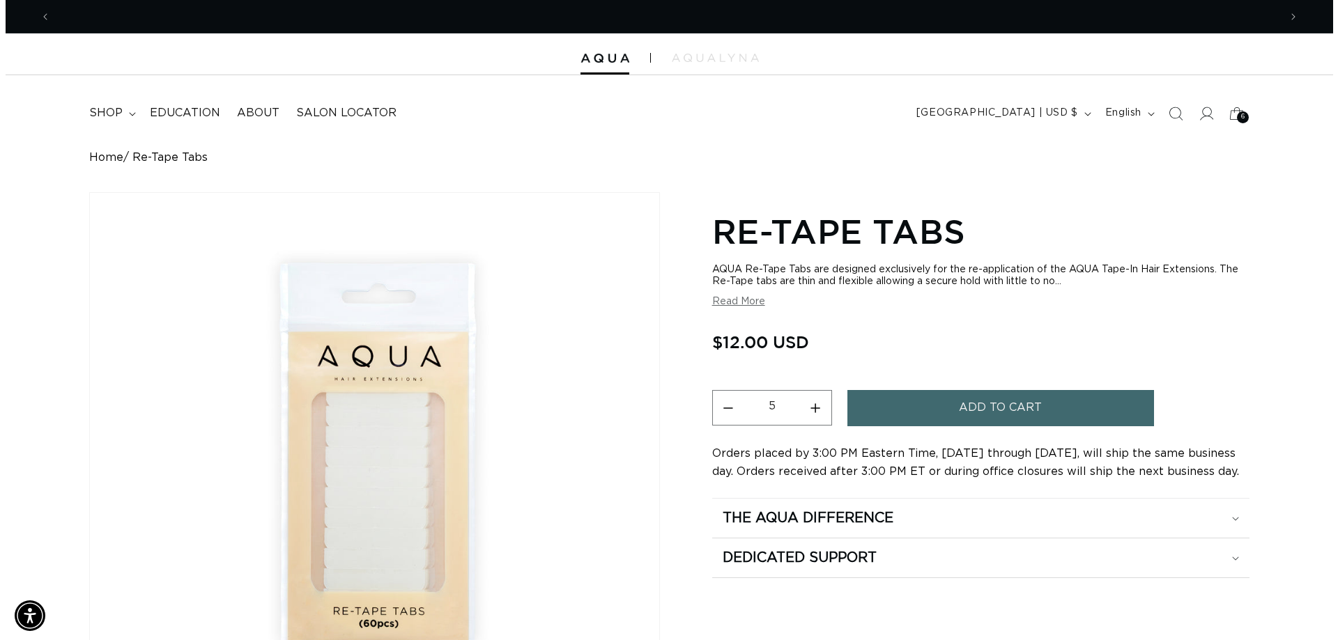
scroll to position [0, 0]
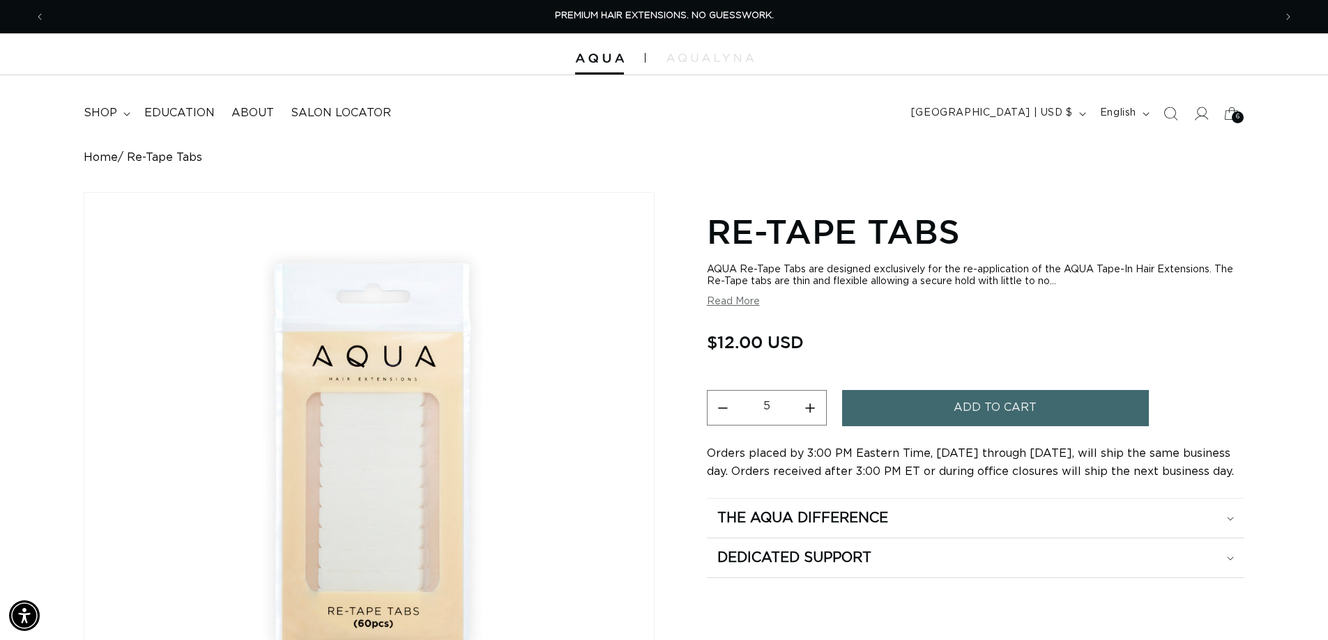
click at [939, 414] on button "Add to cart" at bounding box center [995, 408] width 307 height 36
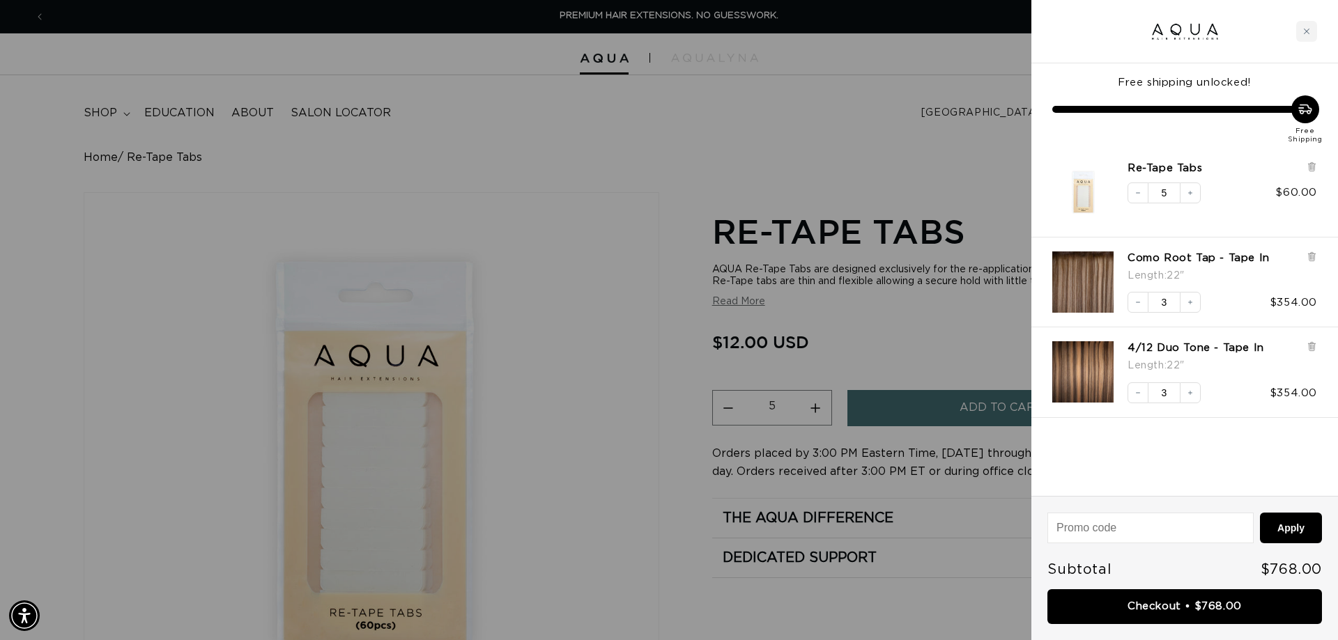
click at [569, 275] on div at bounding box center [669, 320] width 1338 height 640
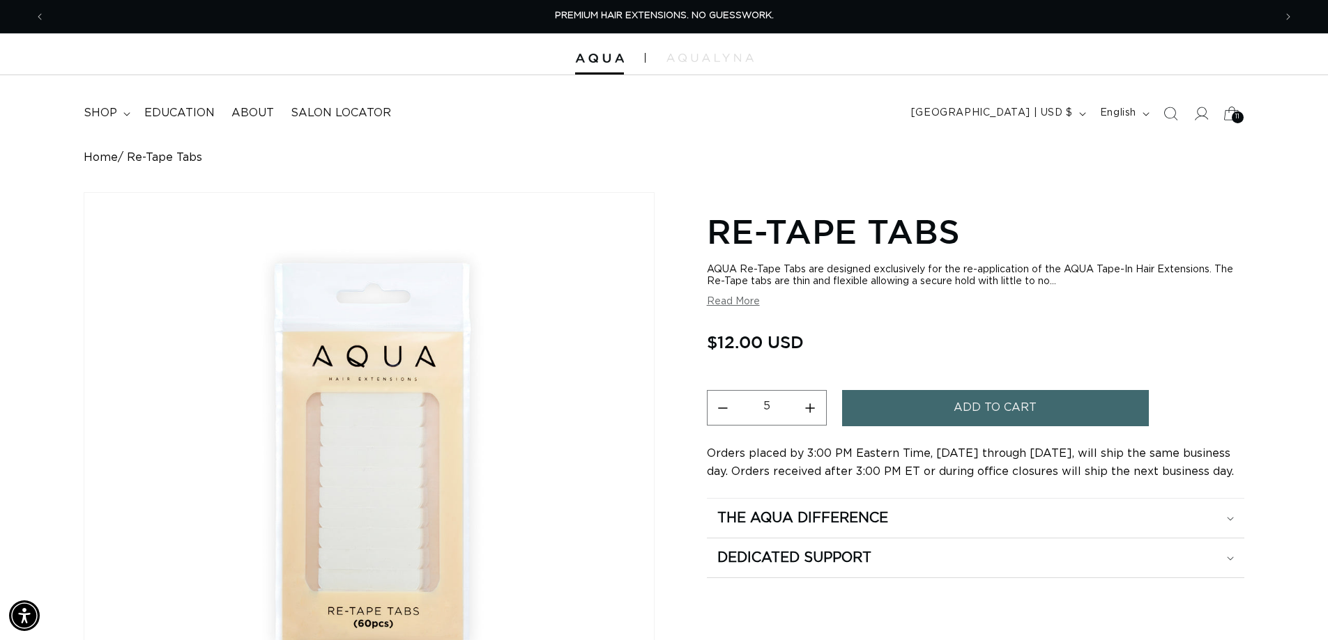
click at [1220, 118] on icon at bounding box center [1231, 113] width 33 height 33
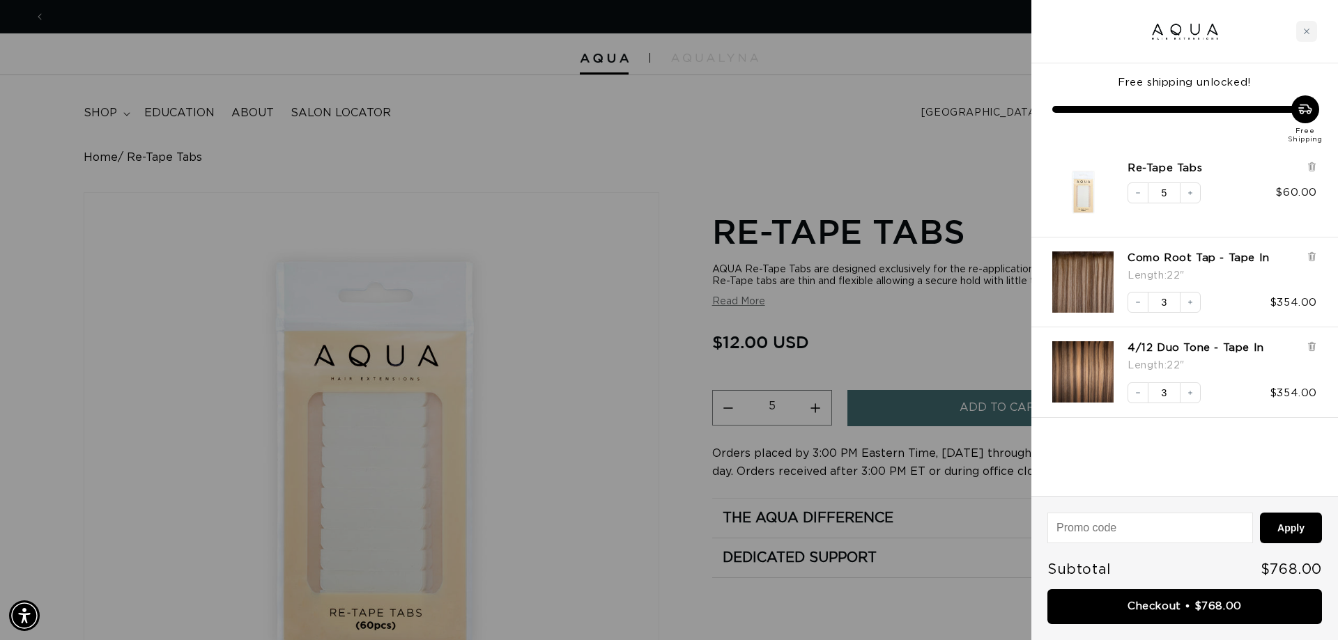
scroll to position [0, 1236]
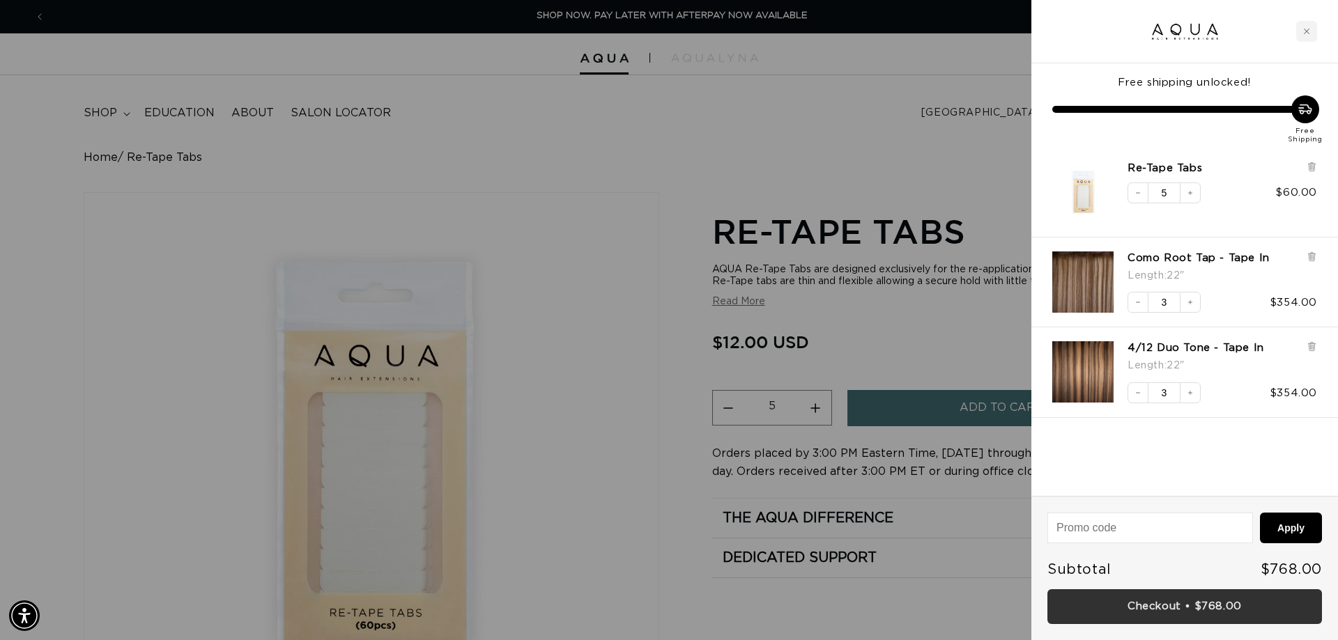
click at [1123, 604] on link "Checkout • $768.00" at bounding box center [1184, 608] width 275 height 36
